Goal: Task Accomplishment & Management: Manage account settings

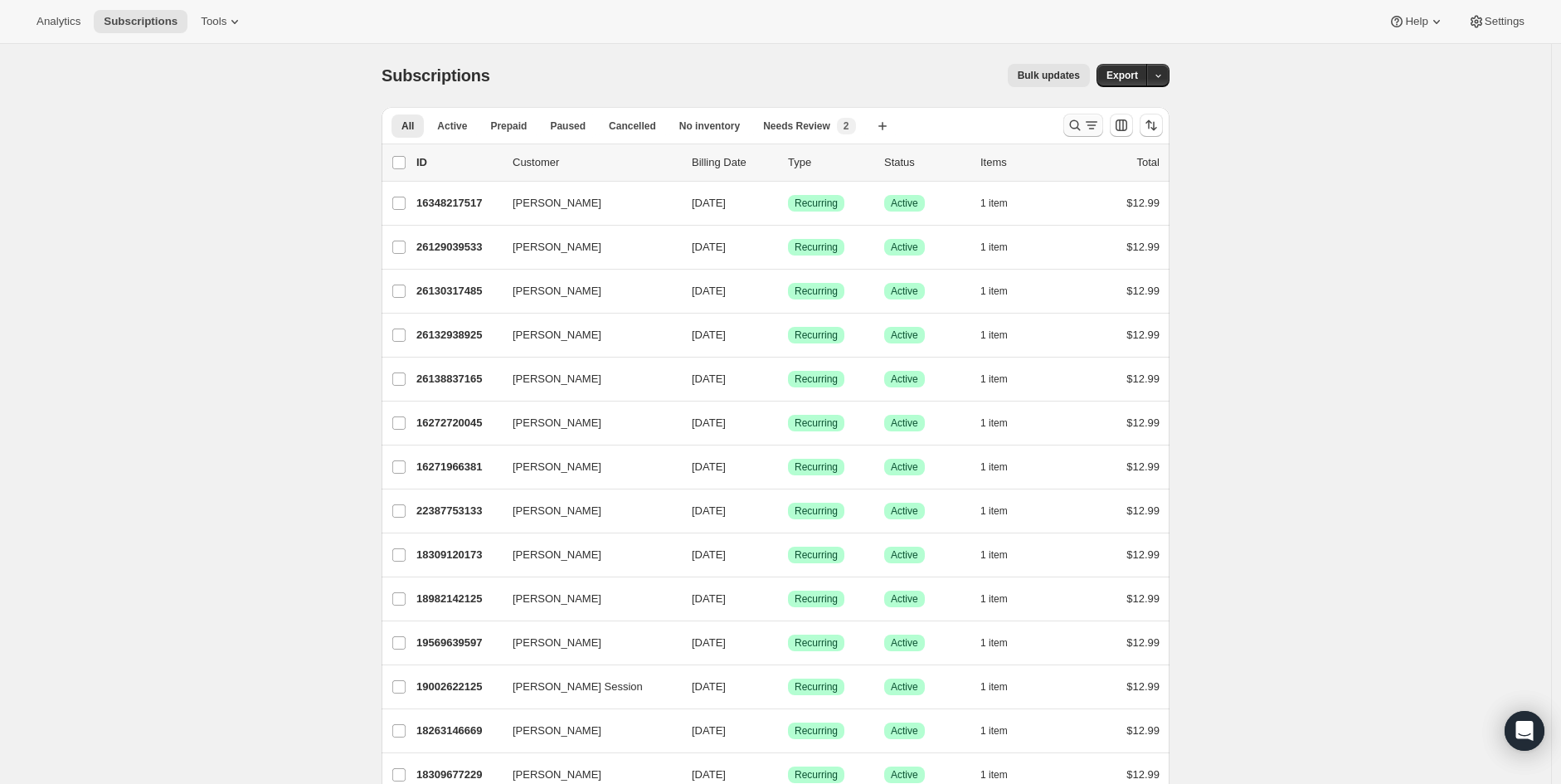
click at [1077, 127] on icon "Search and filter results" at bounding box center [1074, 125] width 17 height 17
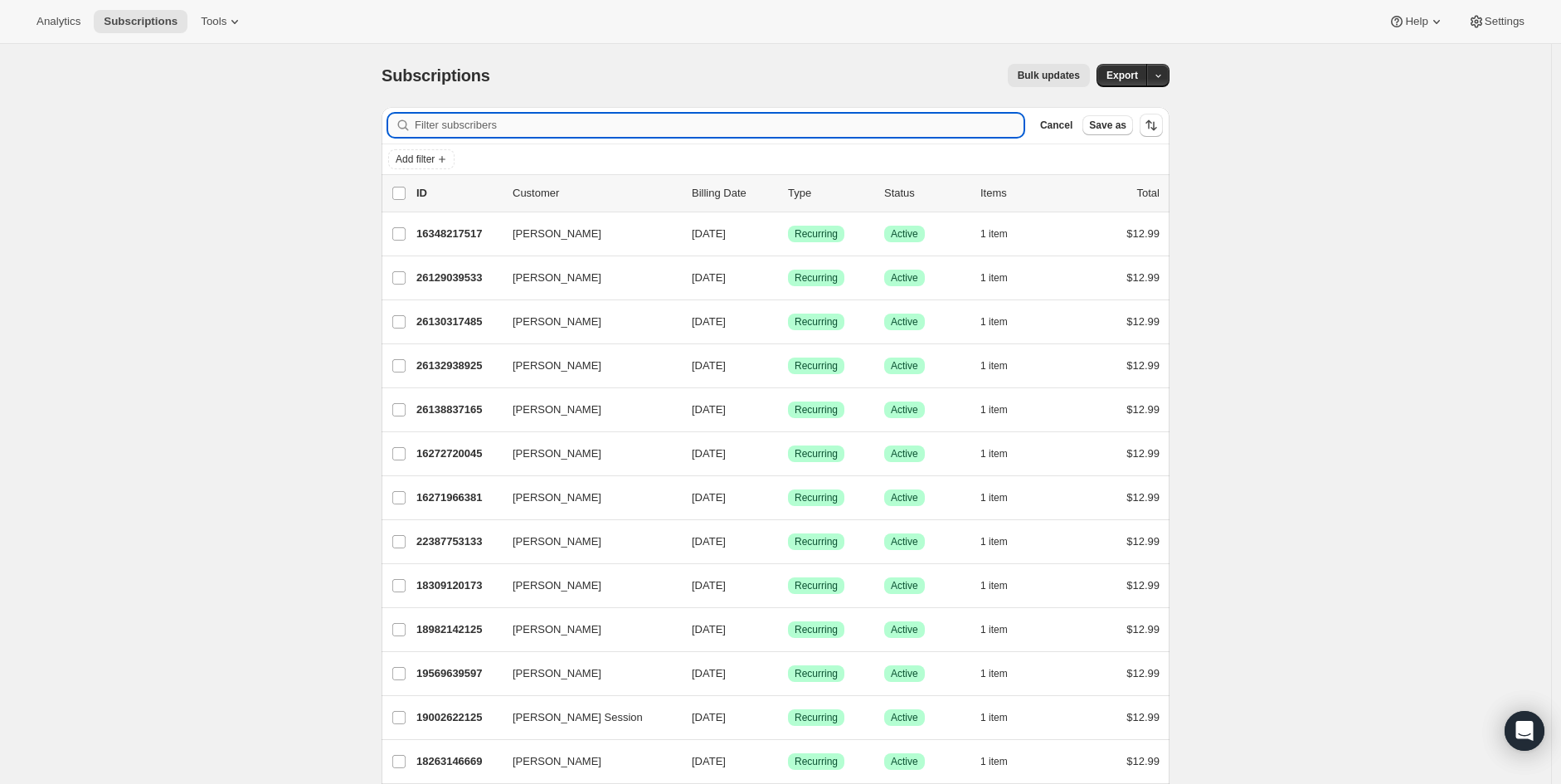
click at [484, 116] on input "Filter subscribers" at bounding box center [719, 125] width 609 height 23
paste input "[EMAIL_ADDRESS][DOMAIN_NAME]"
type input "[EMAIL_ADDRESS][DOMAIN_NAME]"
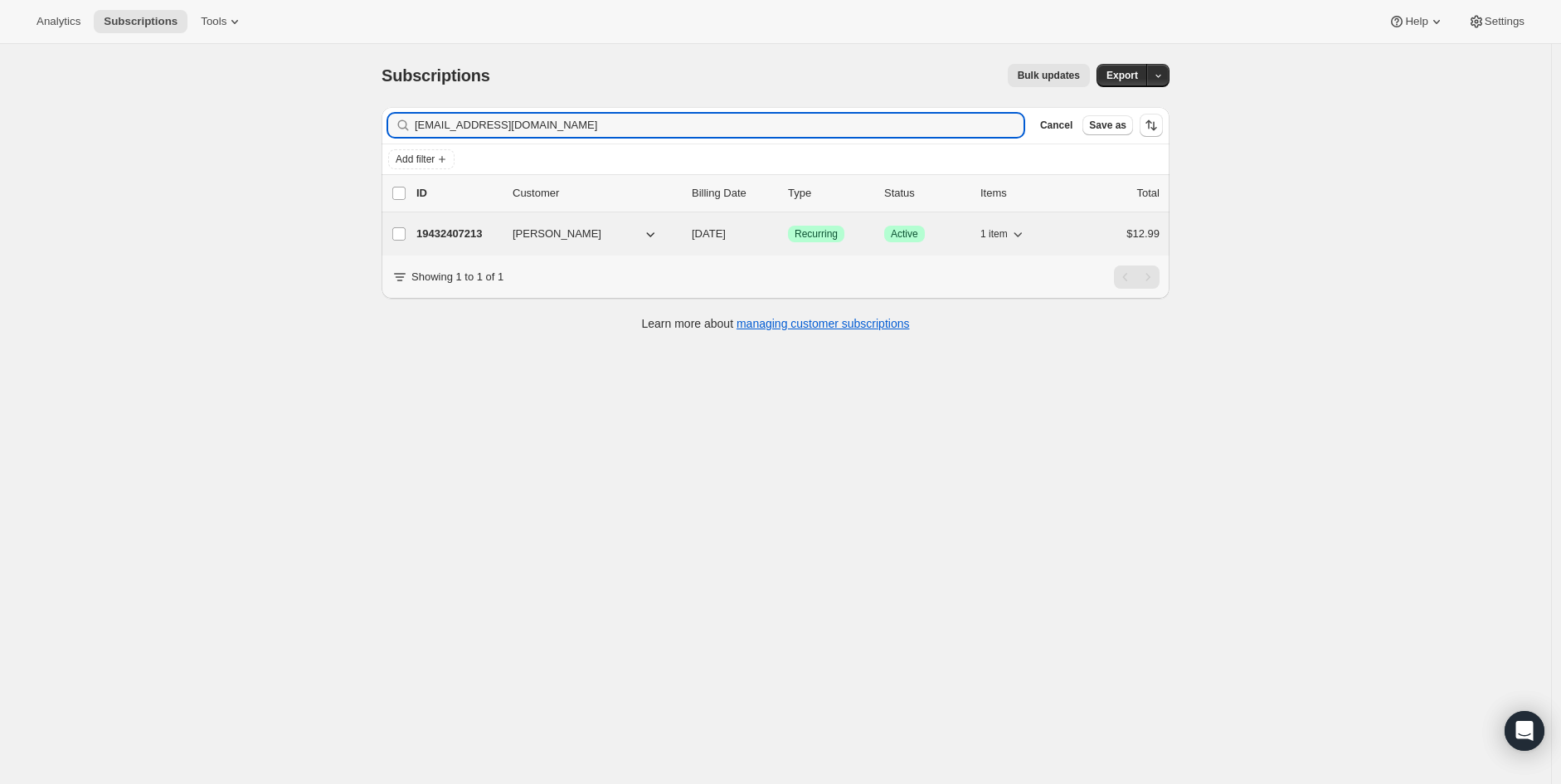
click at [467, 234] on p "19432407213" at bounding box center [458, 234] width 83 height 17
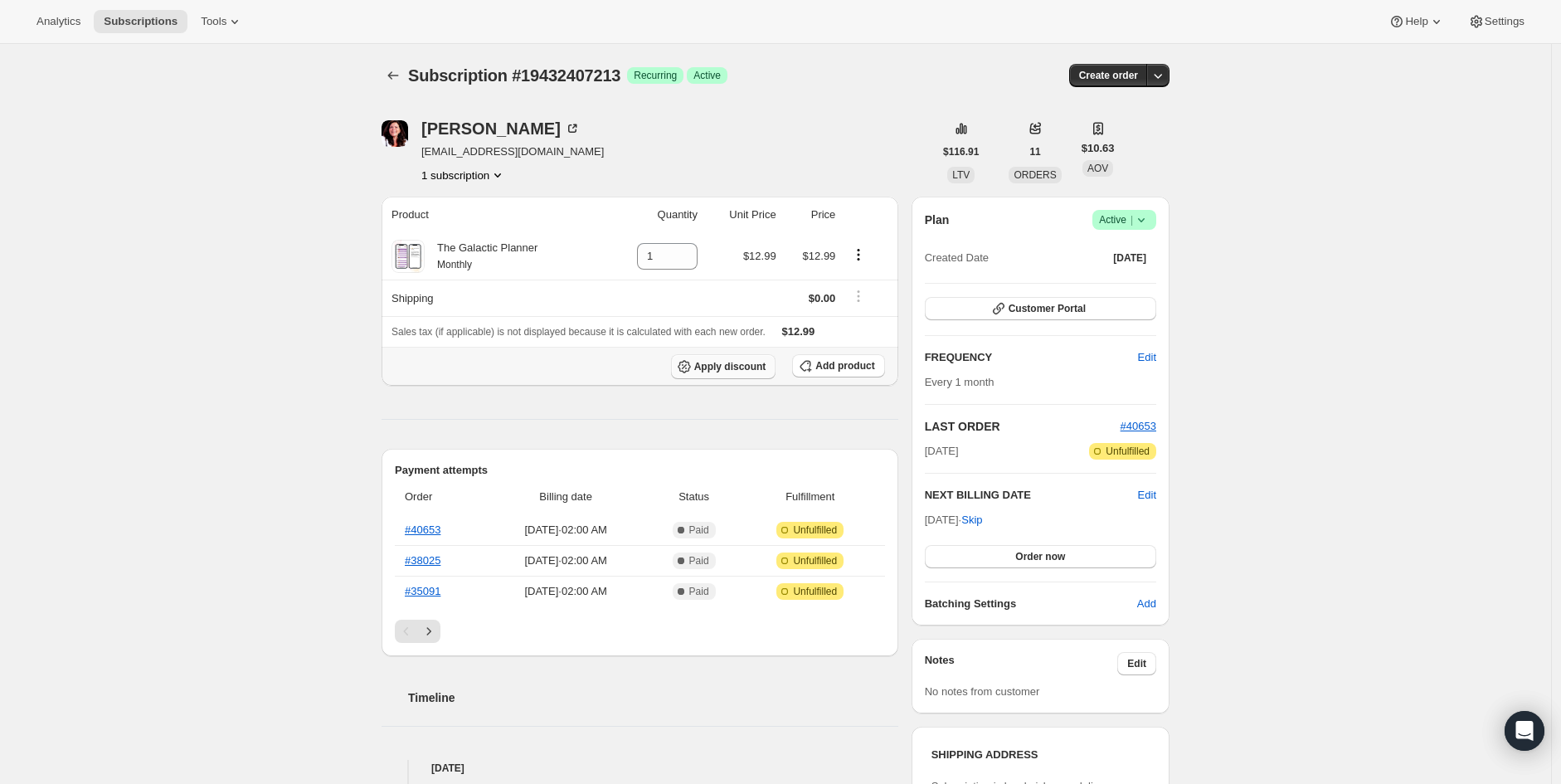
click at [726, 369] on span "Apply discount" at bounding box center [730, 366] width 72 height 13
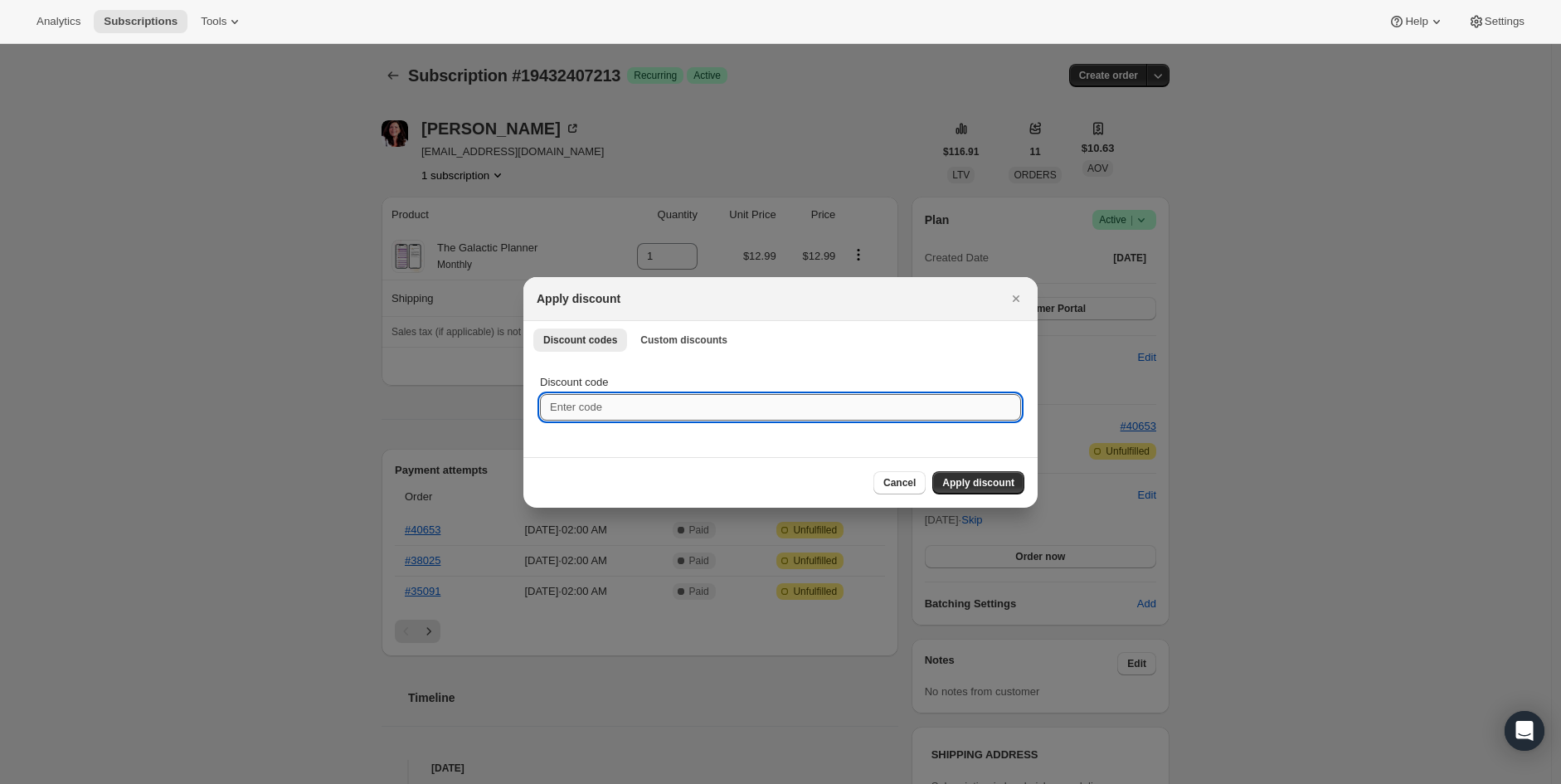
click at [675, 394] on input "Discount code" at bounding box center [780, 407] width 481 height 26
click at [668, 333] on span "Custom discounts" at bounding box center [683, 340] width 87 height 13
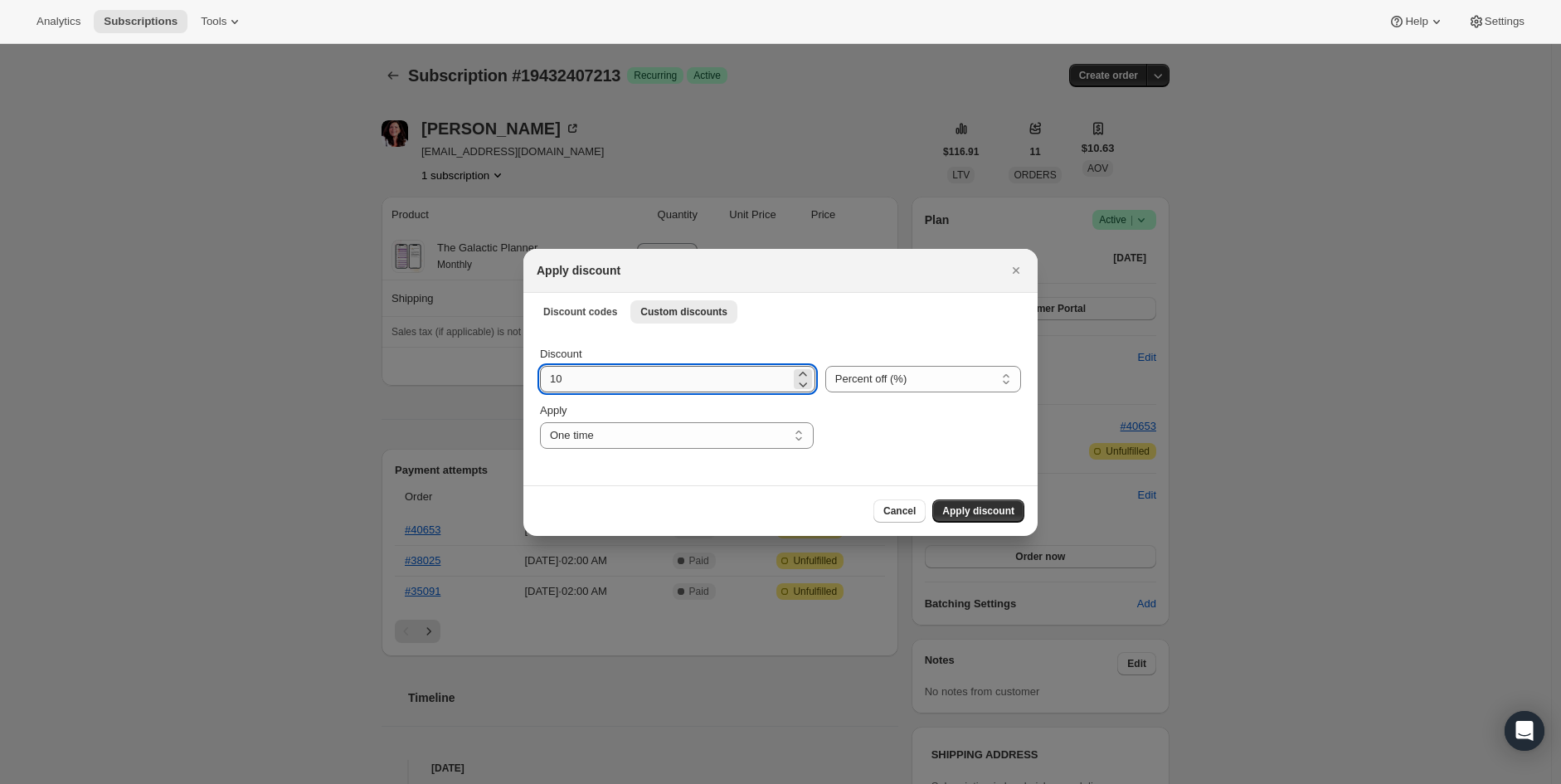
click at [697, 389] on input "10" at bounding box center [665, 379] width 250 height 26
drag, startPoint x: 673, startPoint y: 385, endPoint x: 432, endPoint y: 380, distance: 241.1
type input "50"
drag, startPoint x: 945, startPoint y: 417, endPoint x: 939, endPoint y: 425, distance: 10.0
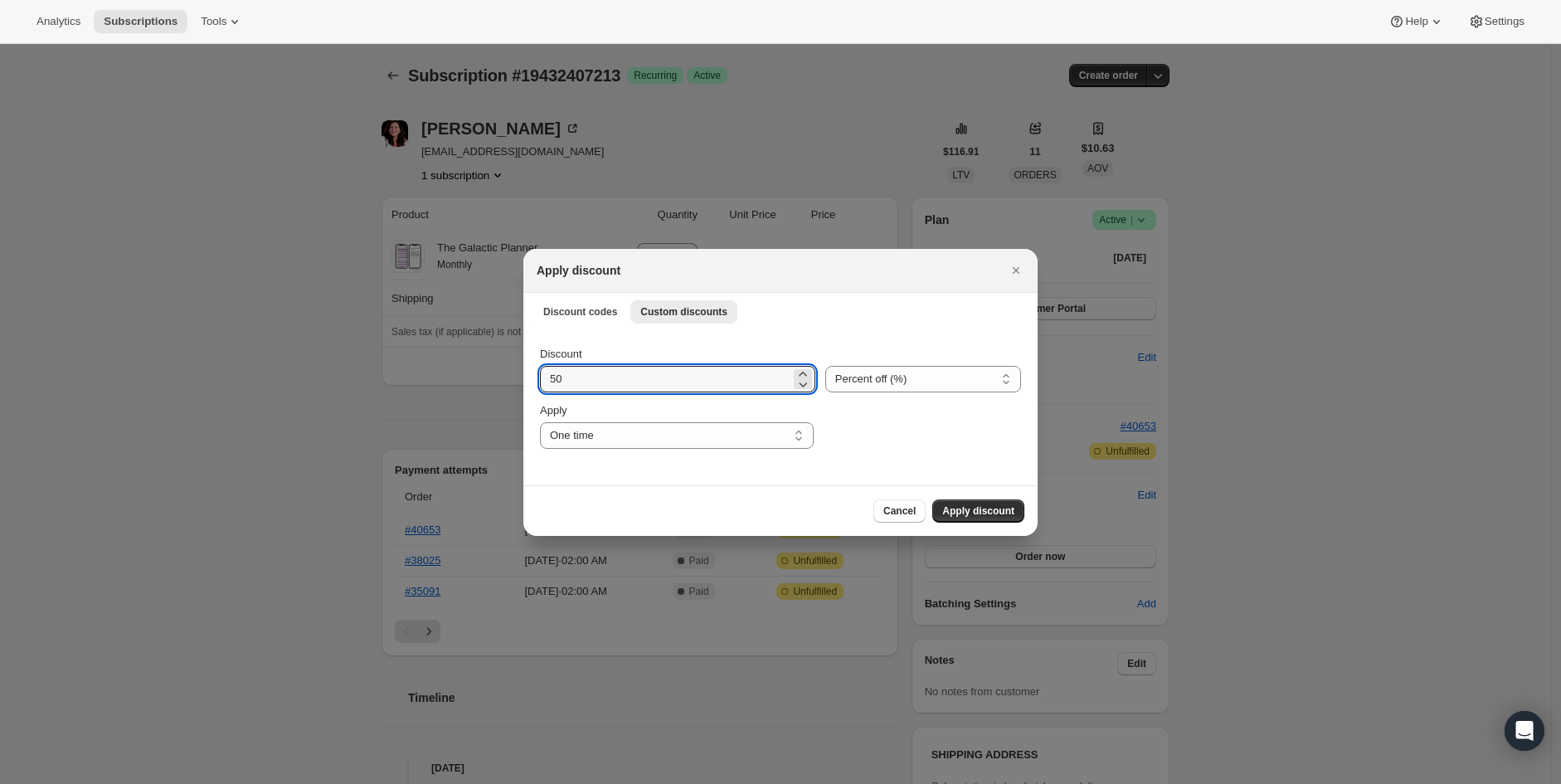
click at [943, 421] on div ":rbd:" at bounding box center [922, 425] width 198 height 47
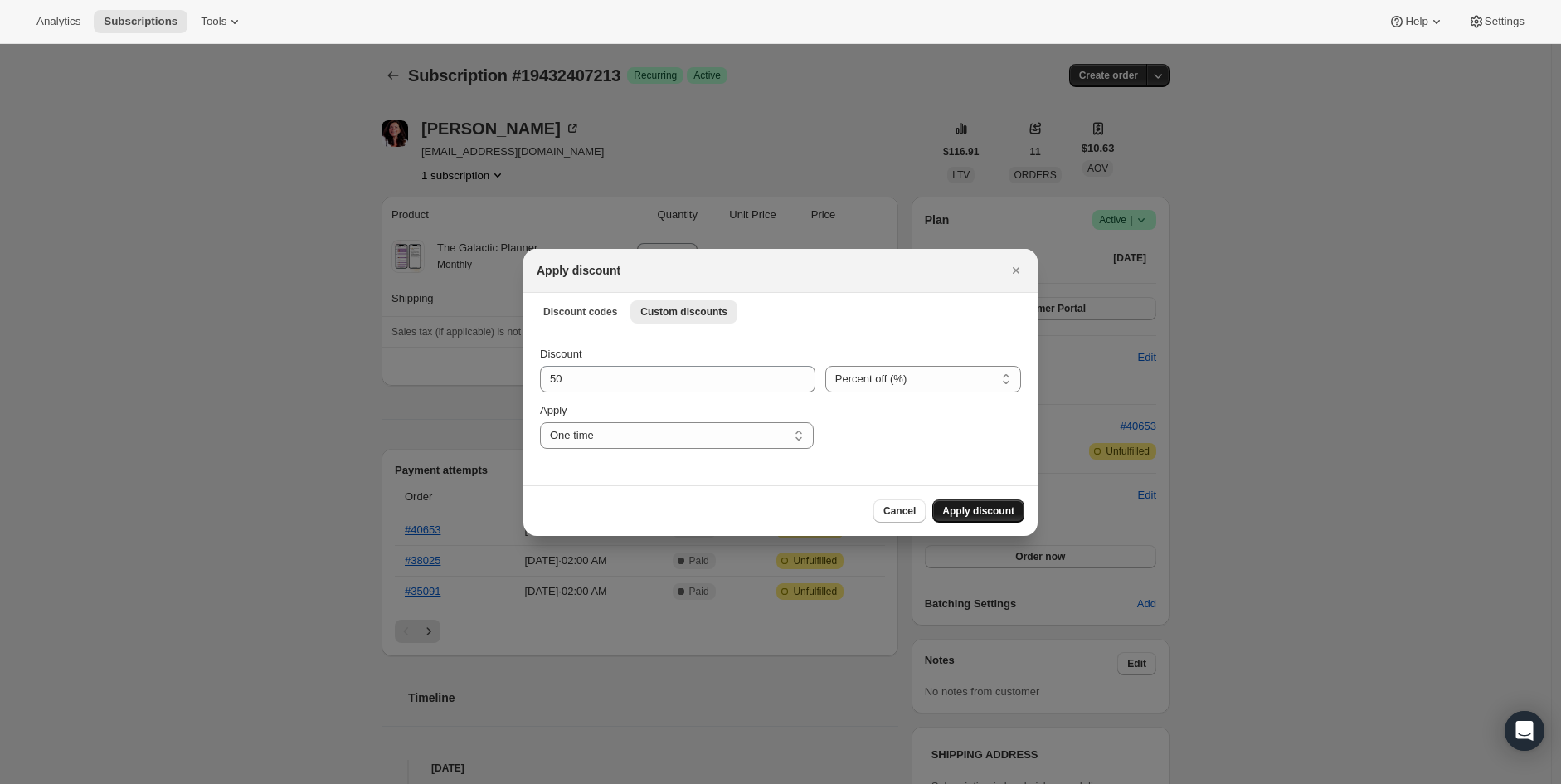
click at [972, 509] on span "Apply discount" at bounding box center [978, 511] width 72 height 13
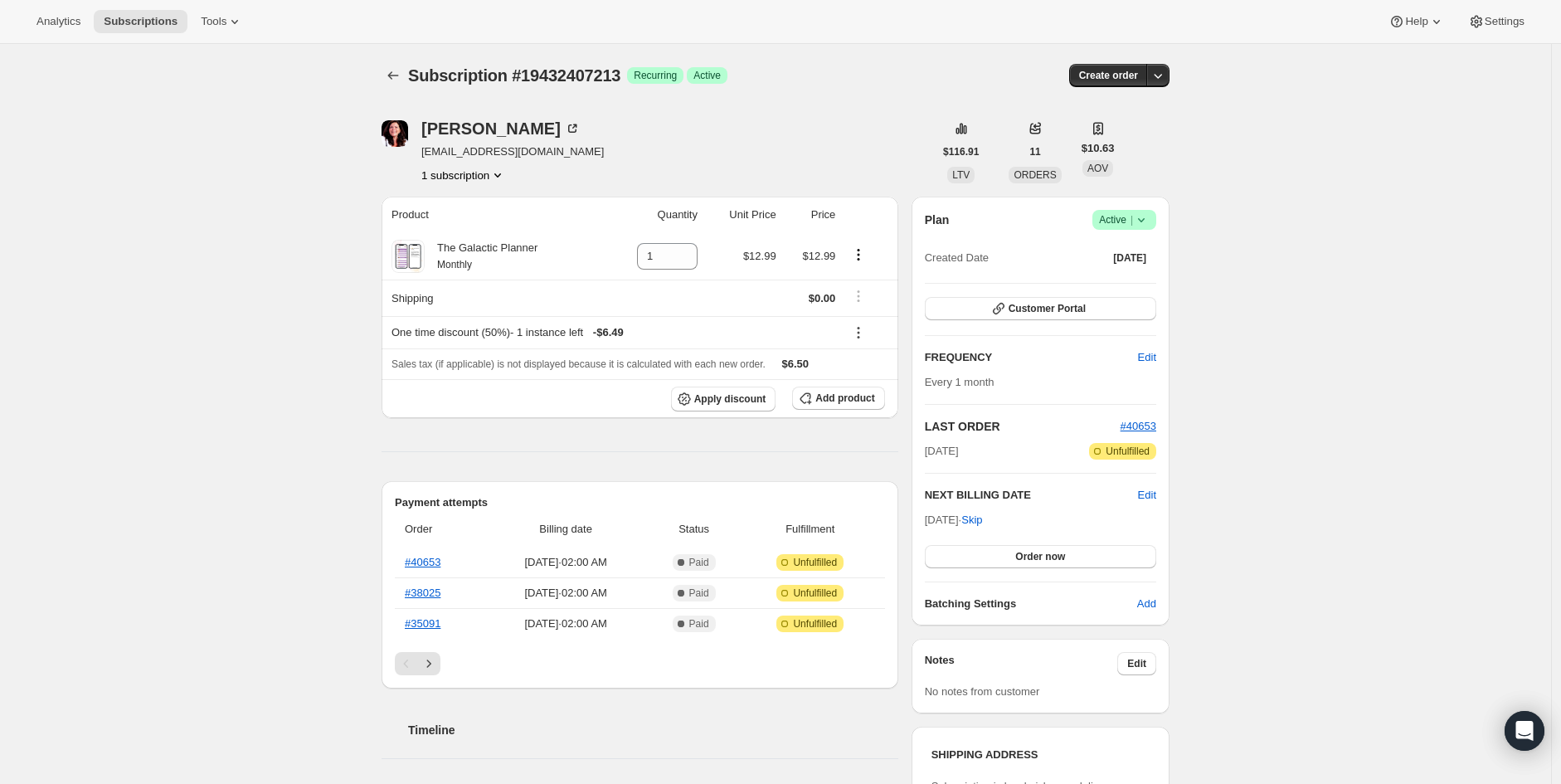
drag, startPoint x: 1559, startPoint y: 482, endPoint x: 1546, endPoint y: 465, distance: 21.4
click at [1552, 481] on main "Subscription #19432407213. This page is ready Subscription #19432407213 Success…" at bounding box center [776, 699] width 1552 height 1310
click at [109, 18] on span "Subscriptions" at bounding box center [141, 21] width 74 height 13
